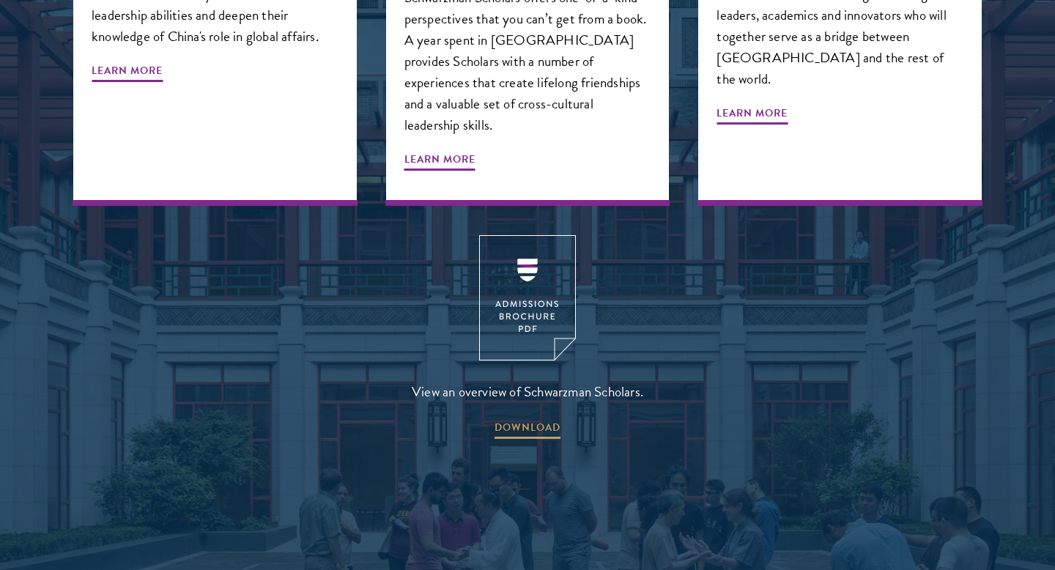
scroll to position [2046, 0]
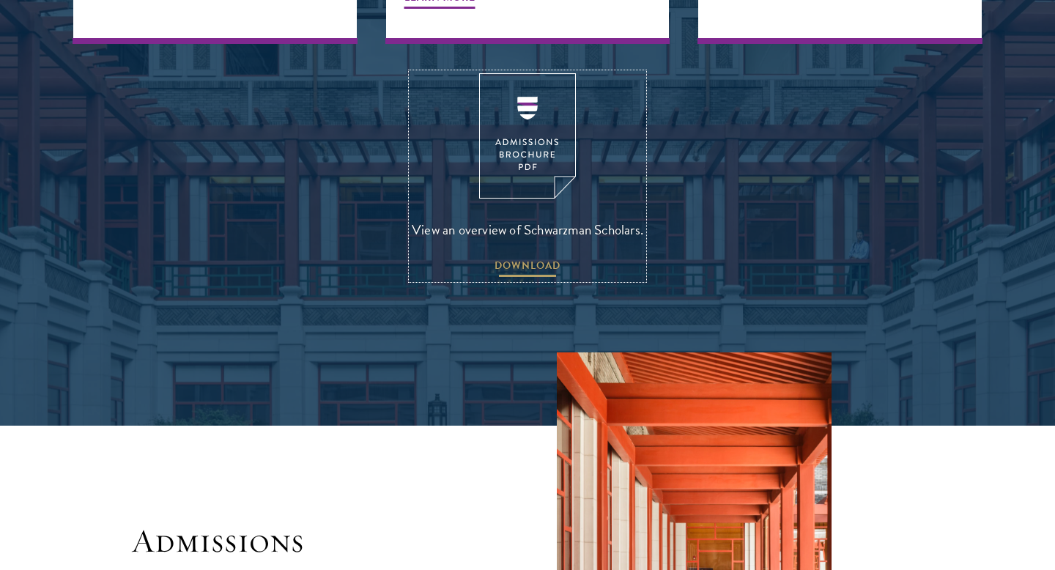
click at [520, 256] on span "DOWNLOAD" at bounding box center [527, 267] width 66 height 23
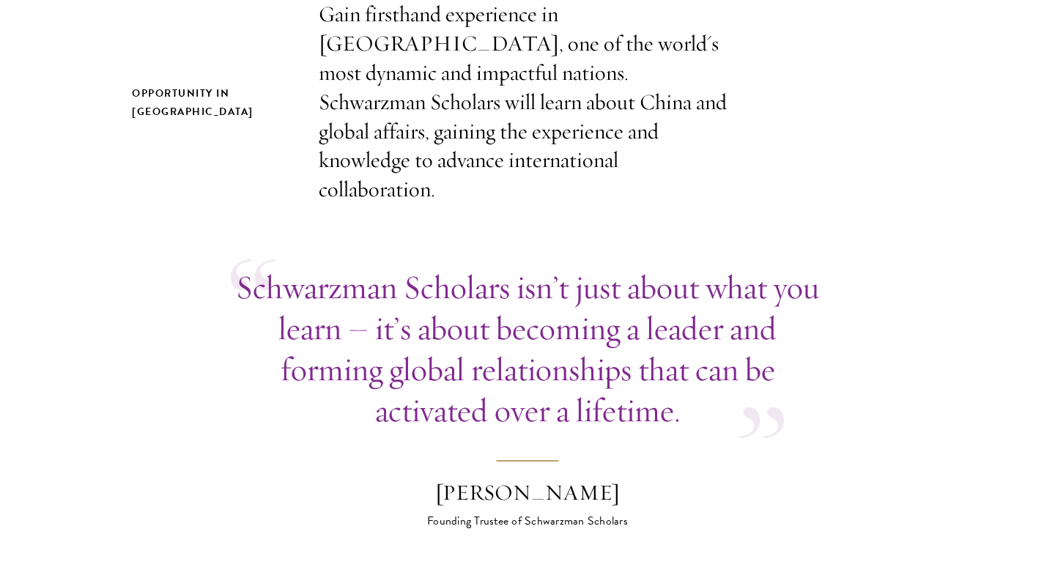
scroll to position [608, 0]
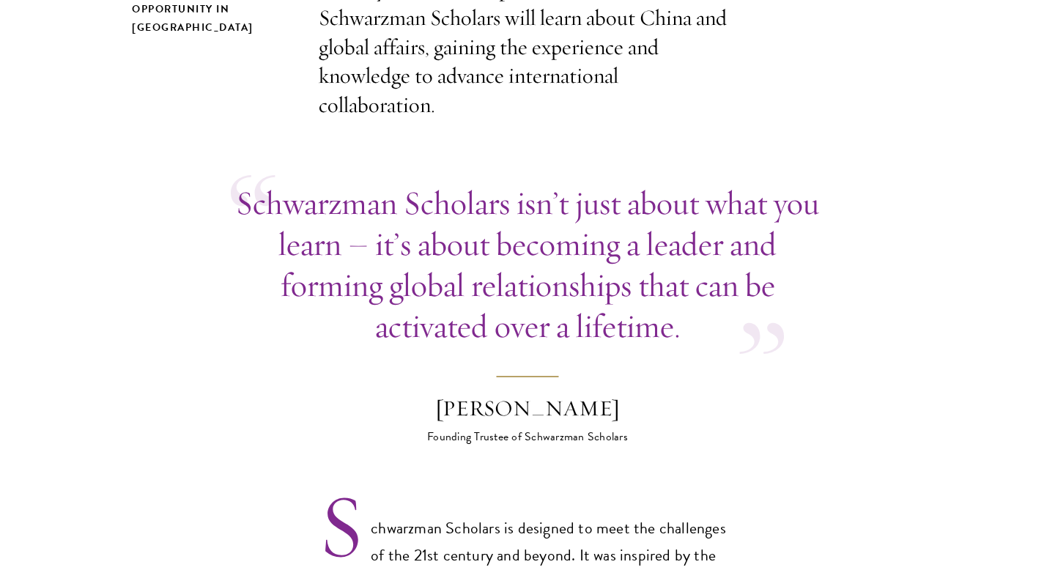
click at [447, 230] on p "Schwarzman Scholars isn’t just about what you learn – it’s about becoming a lea…" at bounding box center [527, 264] width 593 height 164
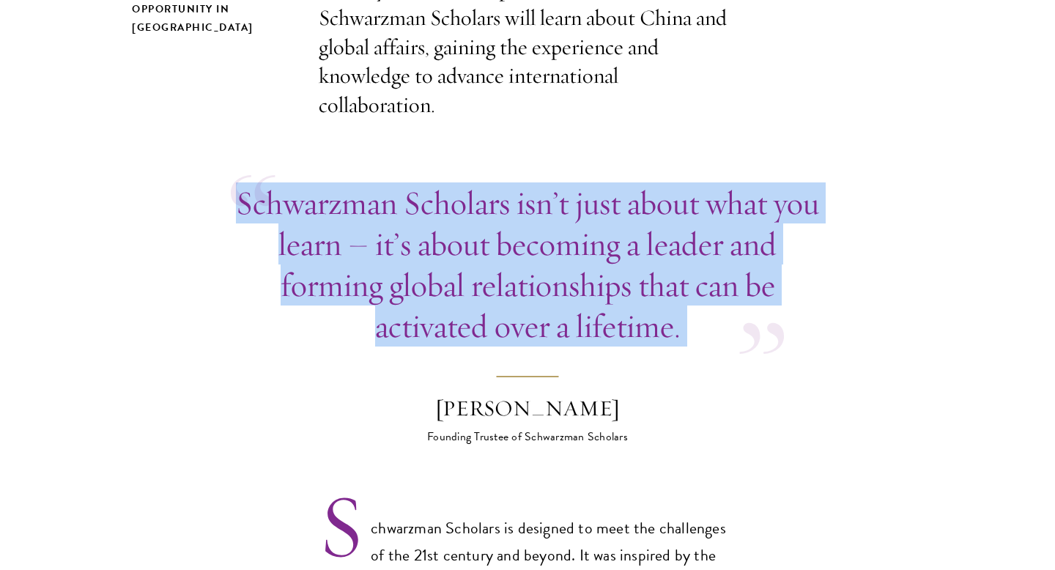
click at [447, 230] on p "Schwarzman Scholars isn’t just about what you learn – it’s about becoming a lea…" at bounding box center [527, 264] width 593 height 164
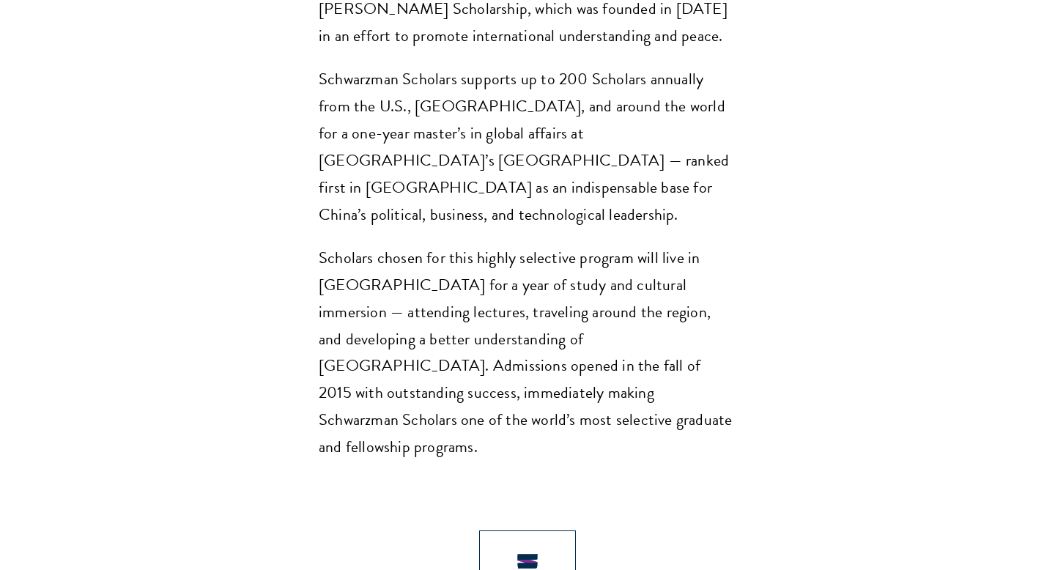
scroll to position [1187, 0]
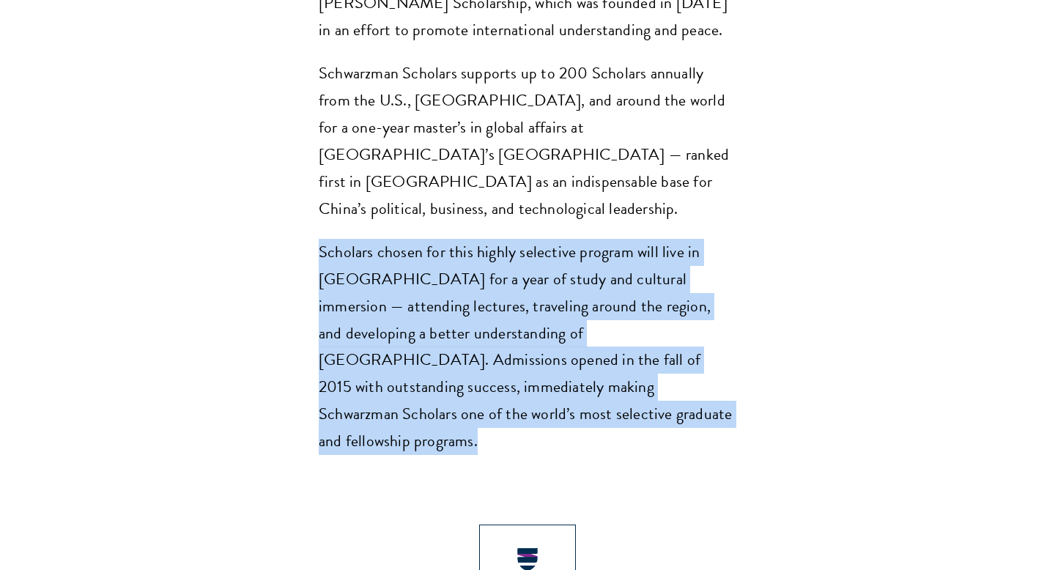
drag, startPoint x: 308, startPoint y: 195, endPoint x: 553, endPoint y: 373, distance: 302.5
click at [553, 373] on section "Opportunity in China Gain firsthand experience in China, one of the world's mos…" at bounding box center [527, 289] width 1055 height 1904
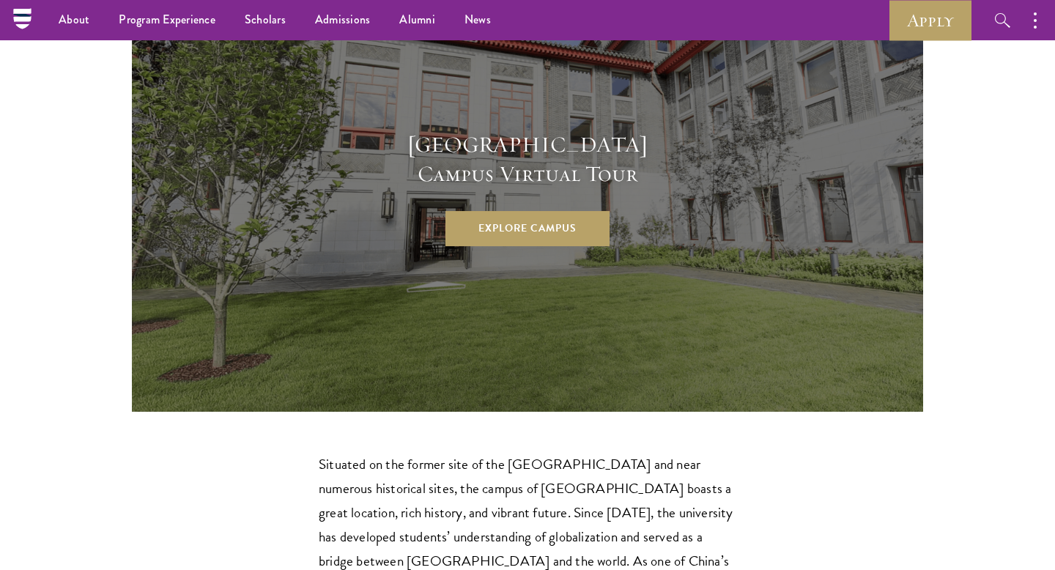
scroll to position [3891, 0]
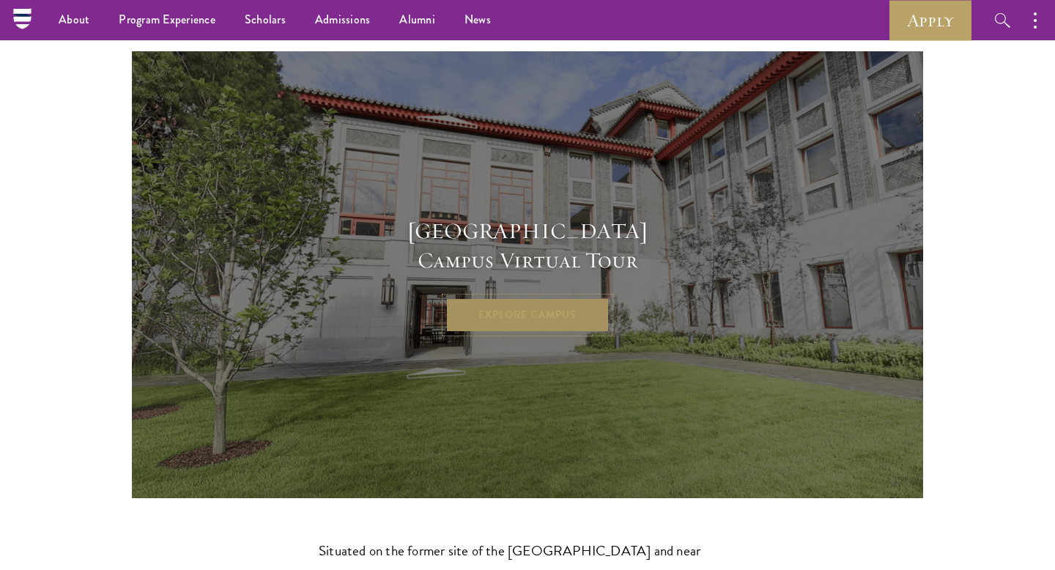
click at [521, 297] on link "Explore Campus" at bounding box center [527, 314] width 164 height 35
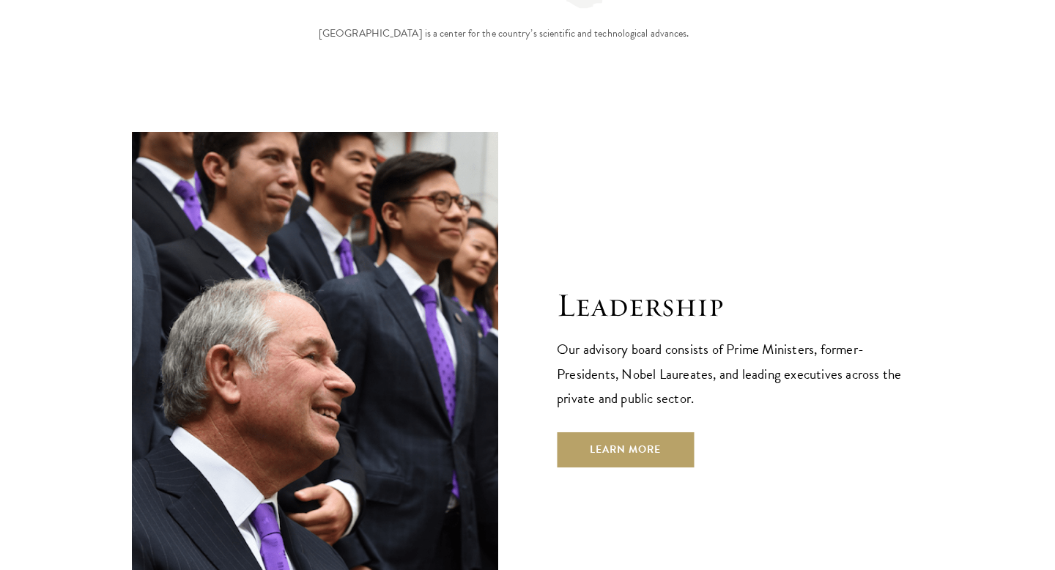
scroll to position [5068, 0]
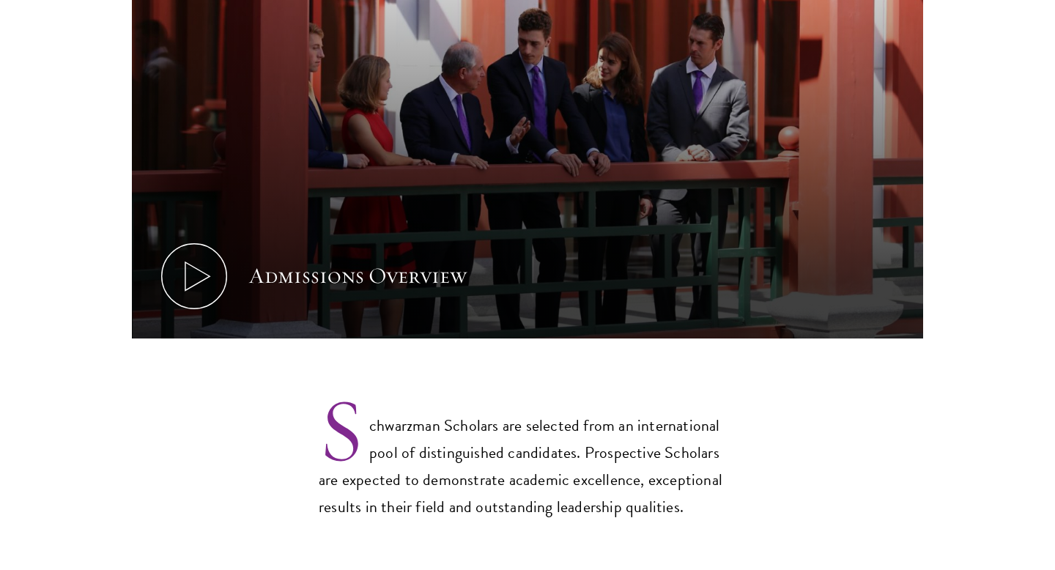
scroll to position [927, 0]
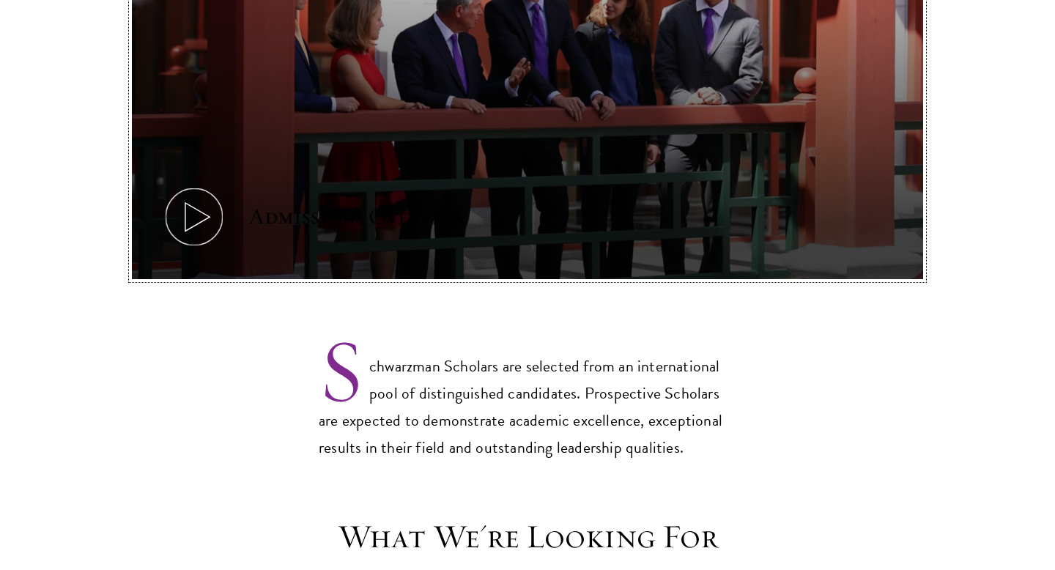
click at [187, 185] on icon at bounding box center [194, 217] width 66 height 66
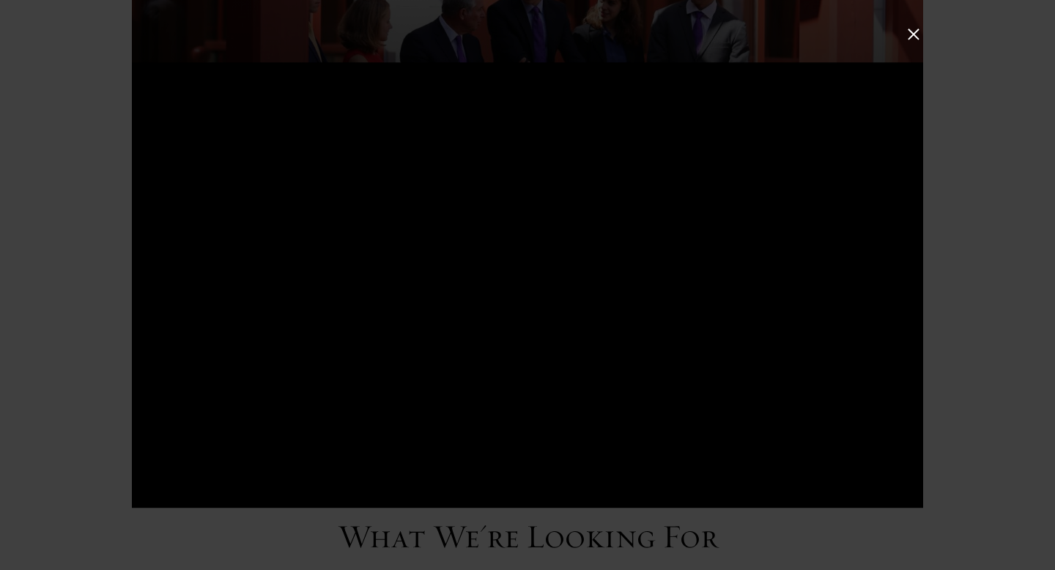
click at [1054, 226] on div at bounding box center [527, 285] width 1055 height 570
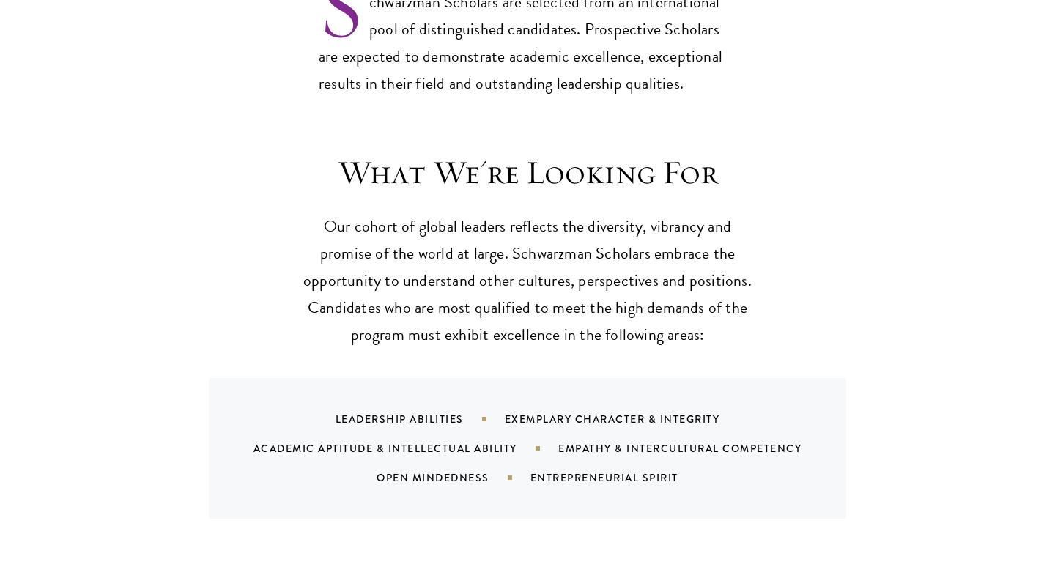
scroll to position [1366, 0]
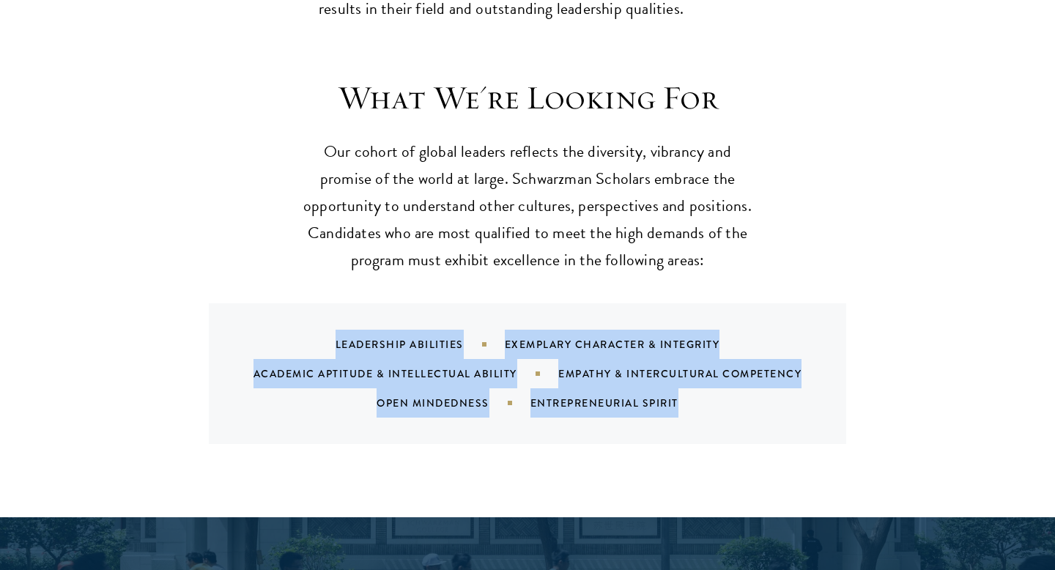
drag, startPoint x: 324, startPoint y: 307, endPoint x: 689, endPoint y: 383, distance: 372.6
click at [689, 383] on div "Leadership Abilities Exemplary Character & Integrity Academic Aptitude & Intell…" at bounding box center [546, 374] width 602 height 88
copy div "Leadership Abilities Exemplary Character & Integrity Academic Aptitude & Intell…"
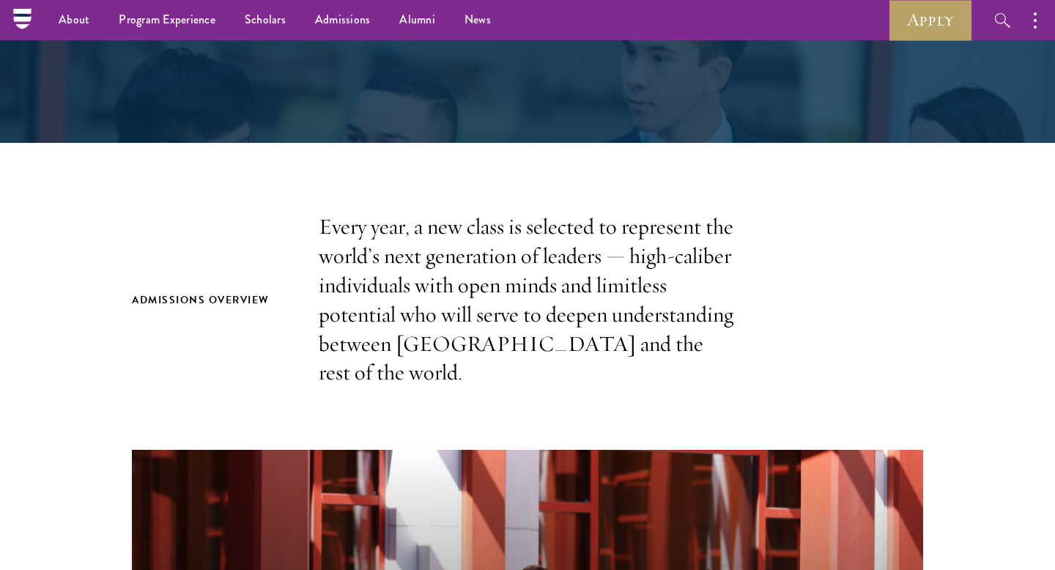
scroll to position [0, 0]
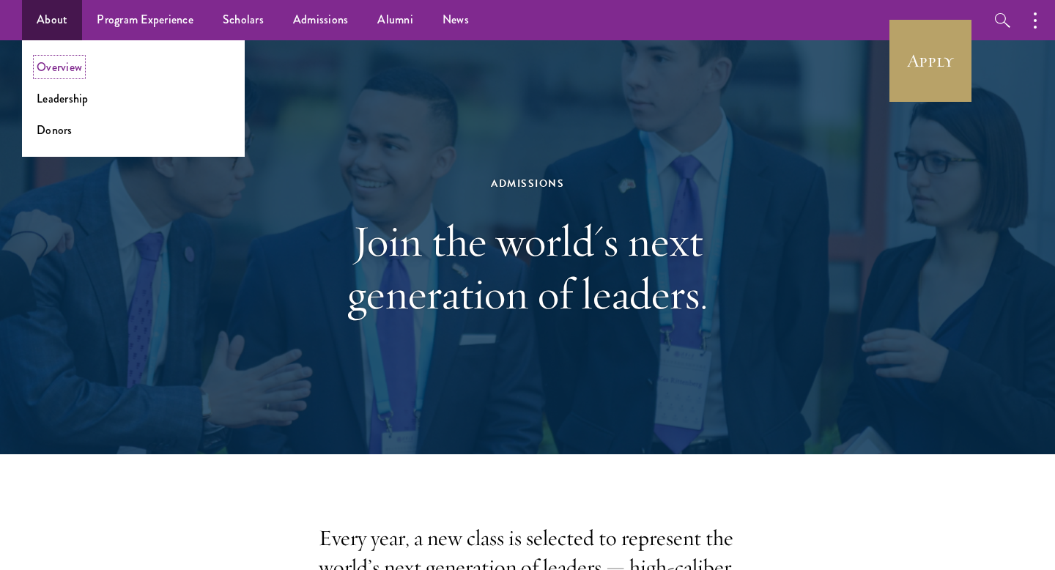
click at [55, 73] on link "Overview" at bounding box center [59, 67] width 45 height 17
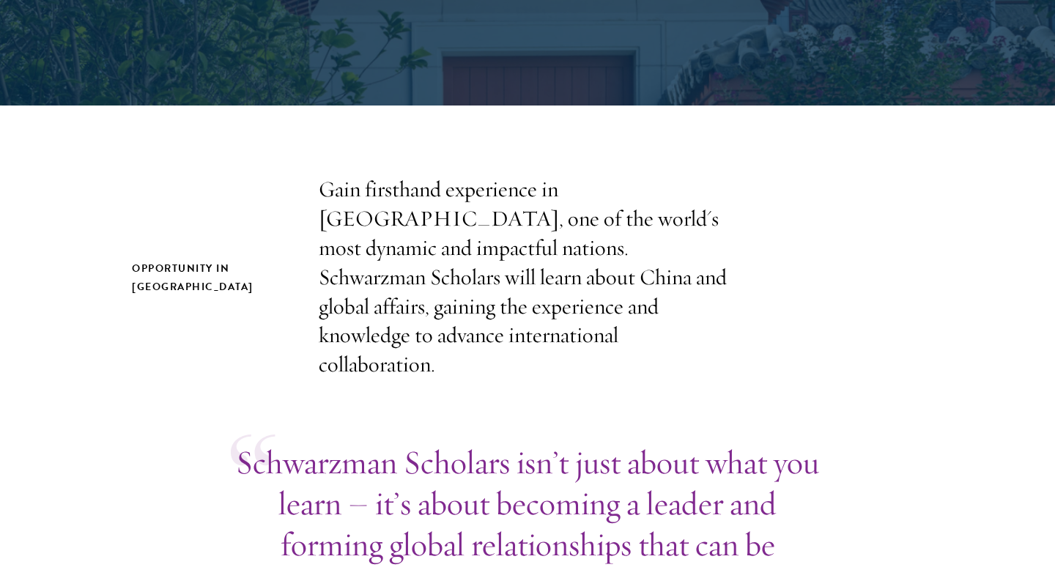
scroll to position [425, 0]
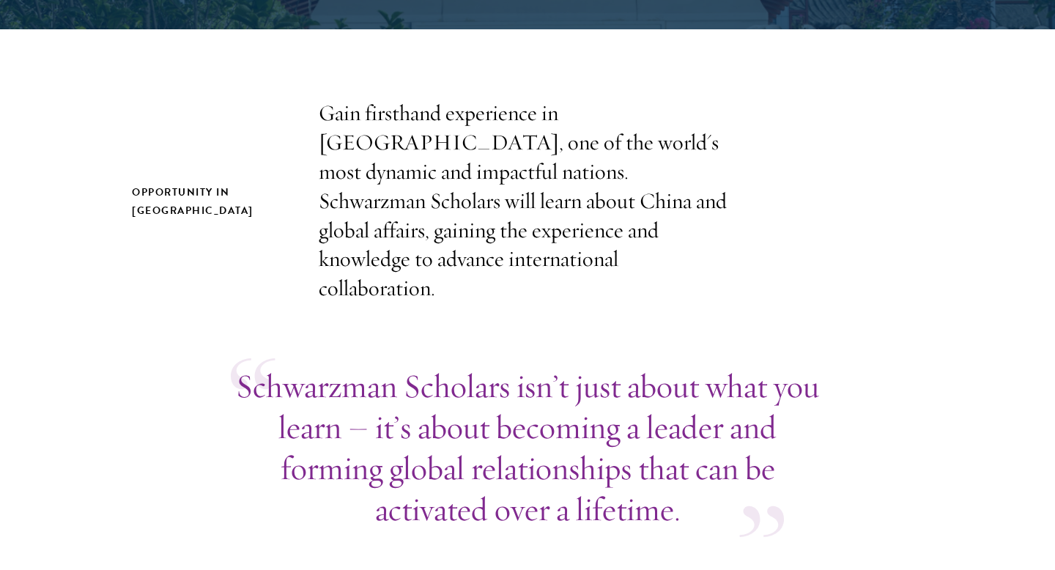
click at [361, 135] on p "Gain firsthand experience in China, one of the world's most dynamic and impactf…" at bounding box center [527, 201] width 417 height 204
click at [361, 136] on p "Gain firsthand experience in China, one of the world's most dynamic and impactf…" at bounding box center [527, 201] width 417 height 204
click at [409, 201] on p "Gain firsthand experience in China, one of the world's most dynamic and impactf…" at bounding box center [527, 201] width 417 height 204
click at [356, 135] on p "Gain firsthand experience in China, one of the world's most dynamic and impactf…" at bounding box center [527, 201] width 417 height 204
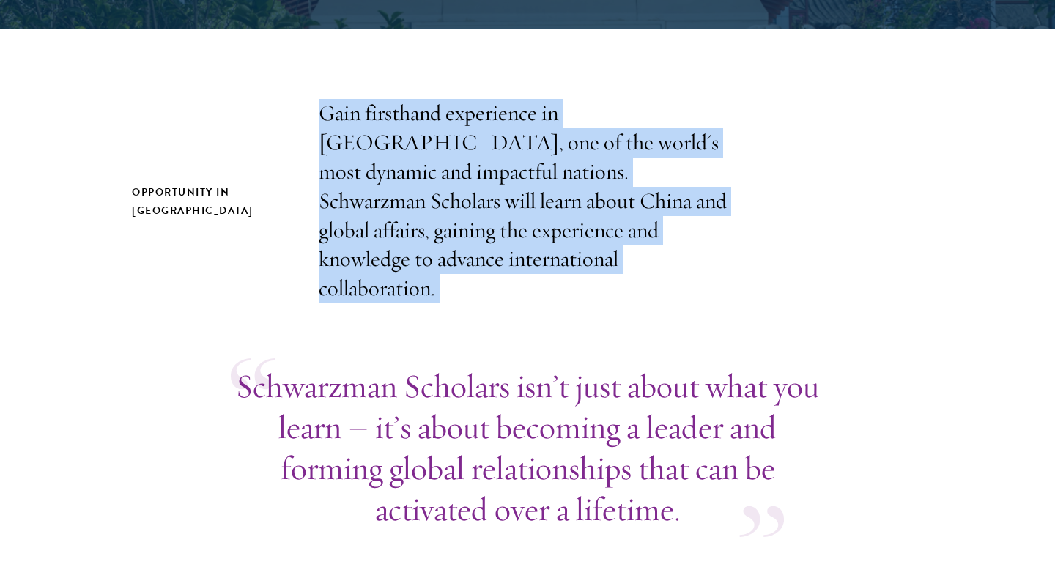
click at [356, 135] on p "Gain firsthand experience in China, one of the world's most dynamic and impactf…" at bounding box center [527, 201] width 417 height 204
copy section "Gain firsthand experience in China, one of the world's most dynamic and impactf…"
